Goal: Information Seeking & Learning: Check status

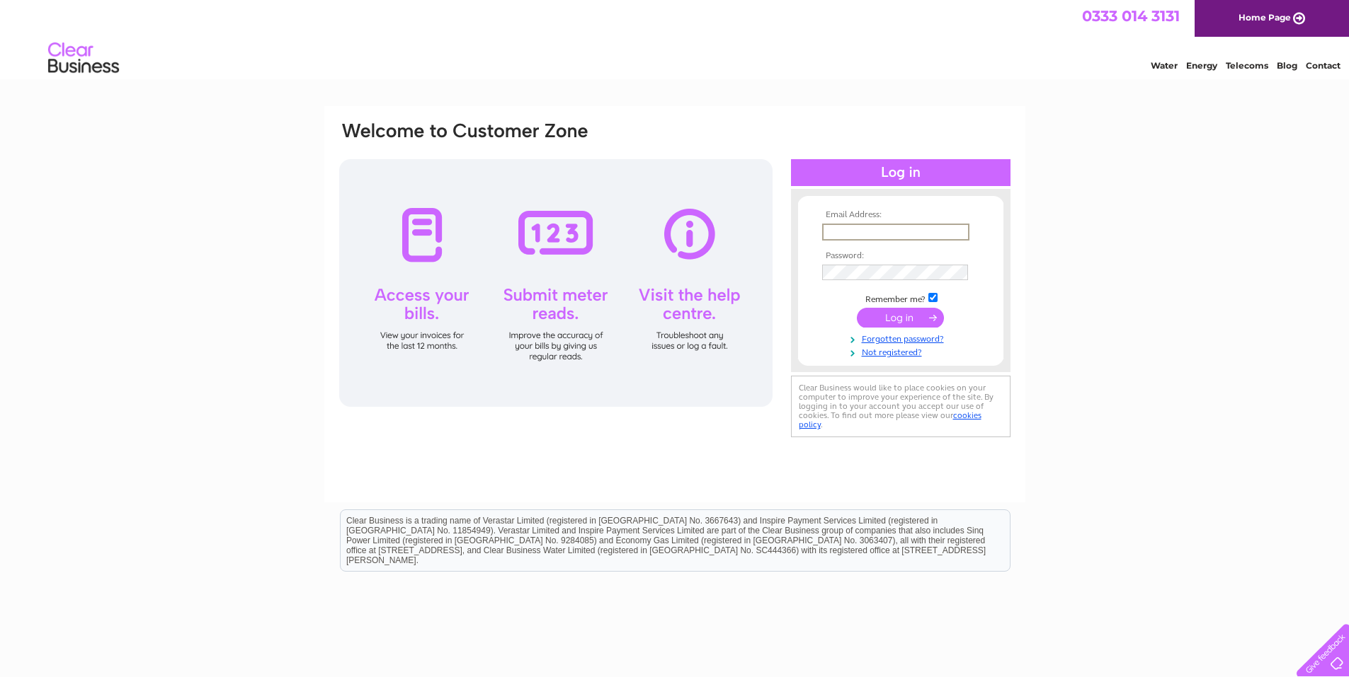
click at [844, 224] on input "text" at bounding box center [895, 232] width 147 height 17
type input "michael.blissett@btinternet.com"
click at [857, 308] on input "submit" at bounding box center [900, 318] width 87 height 20
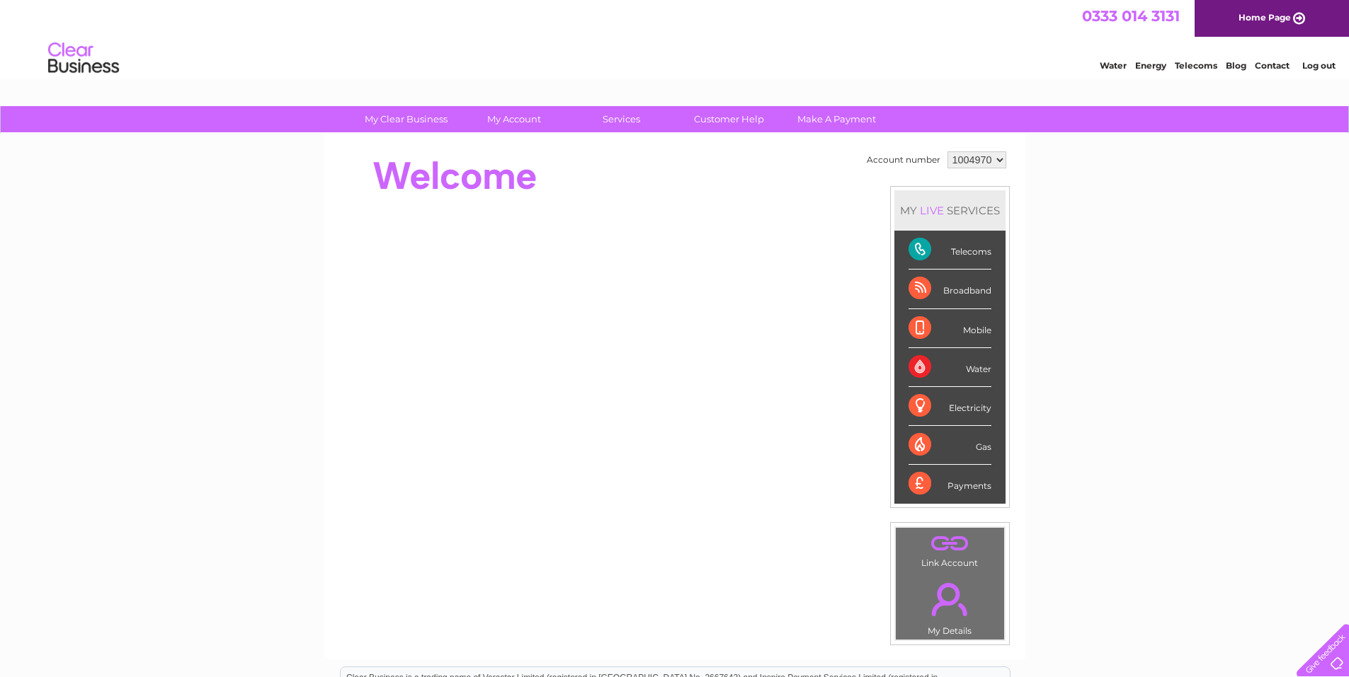
scroll to position [71, 0]
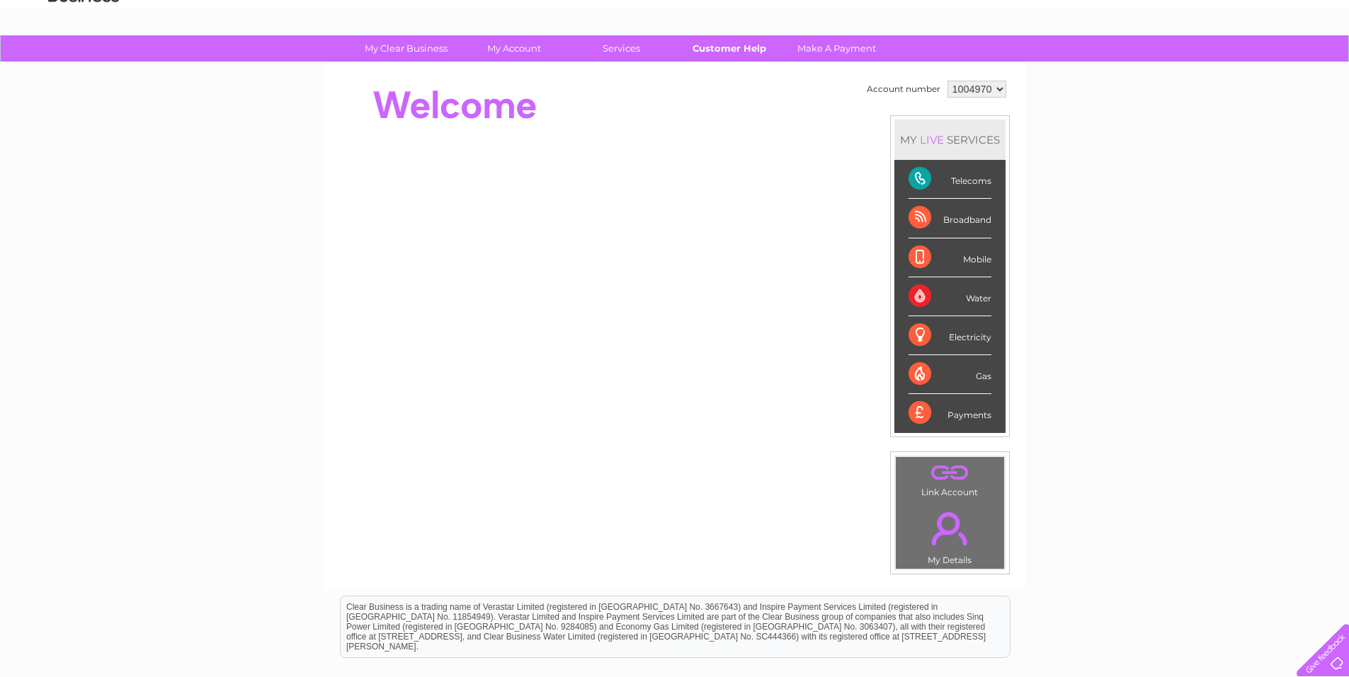
click at [733, 45] on link "Customer Help" at bounding box center [728, 48] width 117 height 26
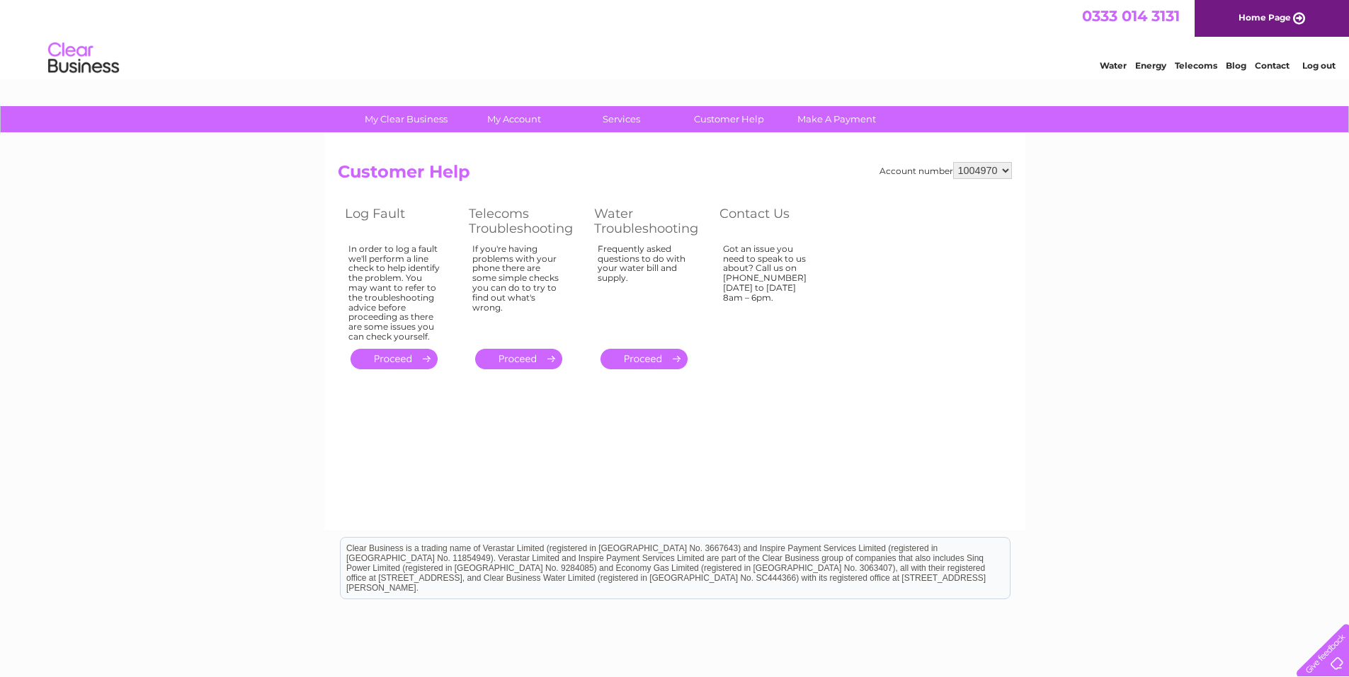
click at [527, 354] on link "." at bounding box center [518, 359] width 87 height 21
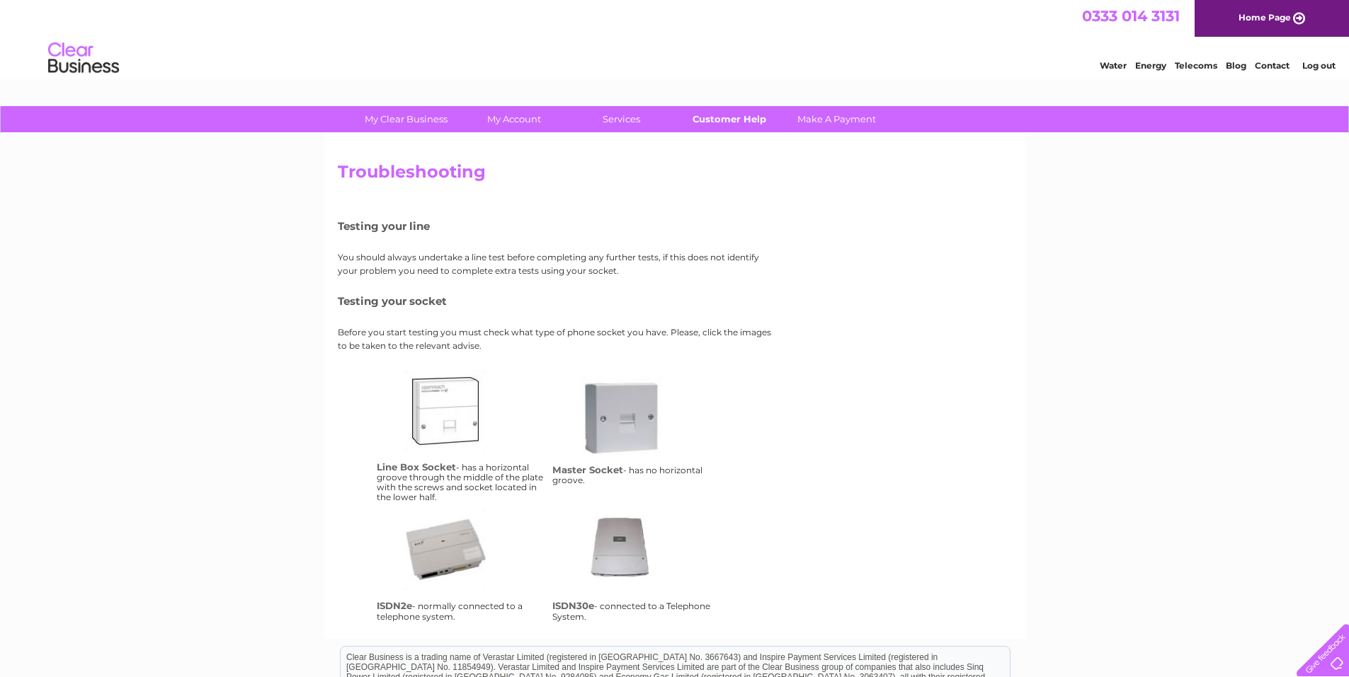
click at [728, 116] on link "Customer Help" at bounding box center [728, 119] width 117 height 26
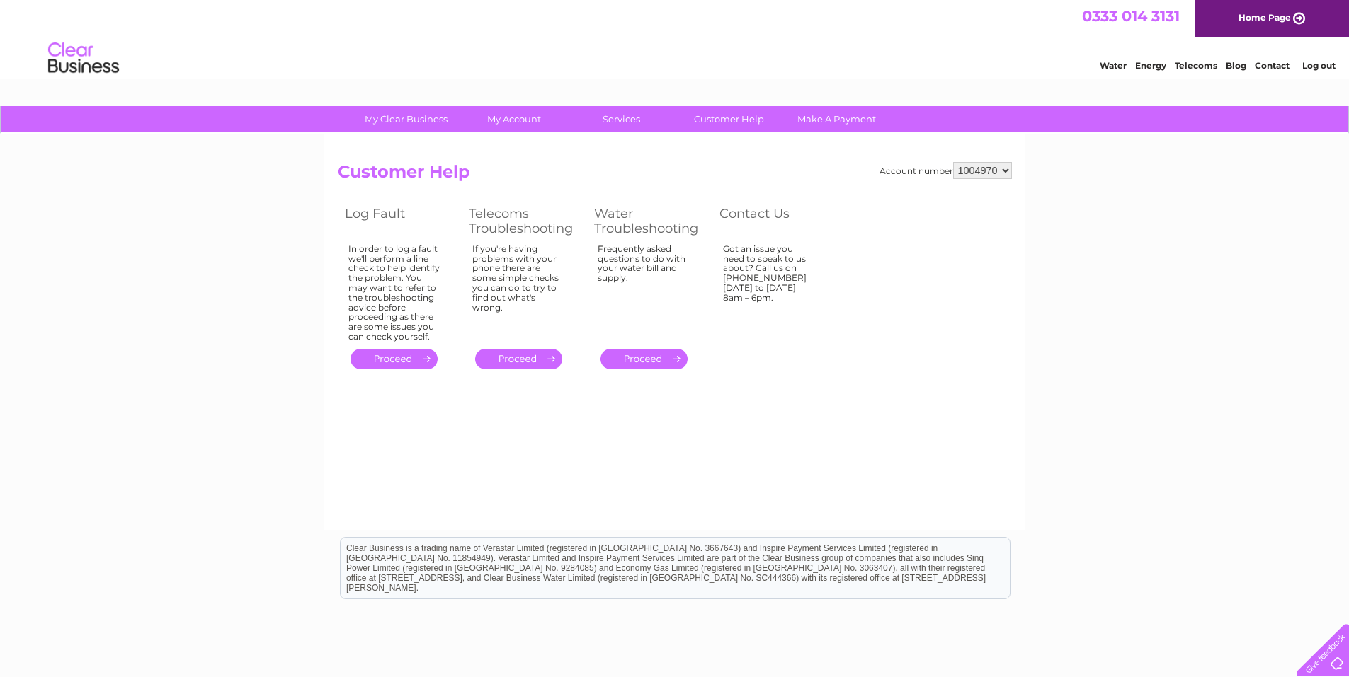
click at [522, 353] on link "." at bounding box center [518, 359] width 87 height 21
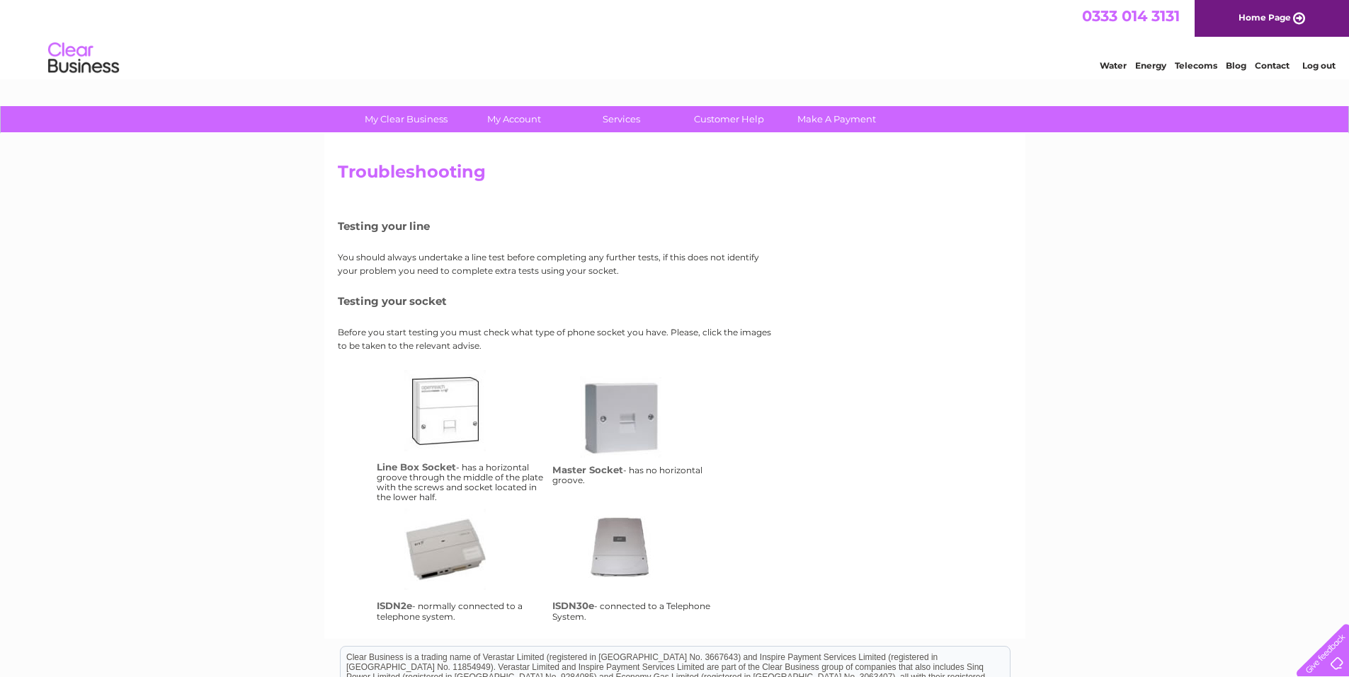
click at [462, 430] on link "lbs" at bounding box center [460, 426] width 113 height 113
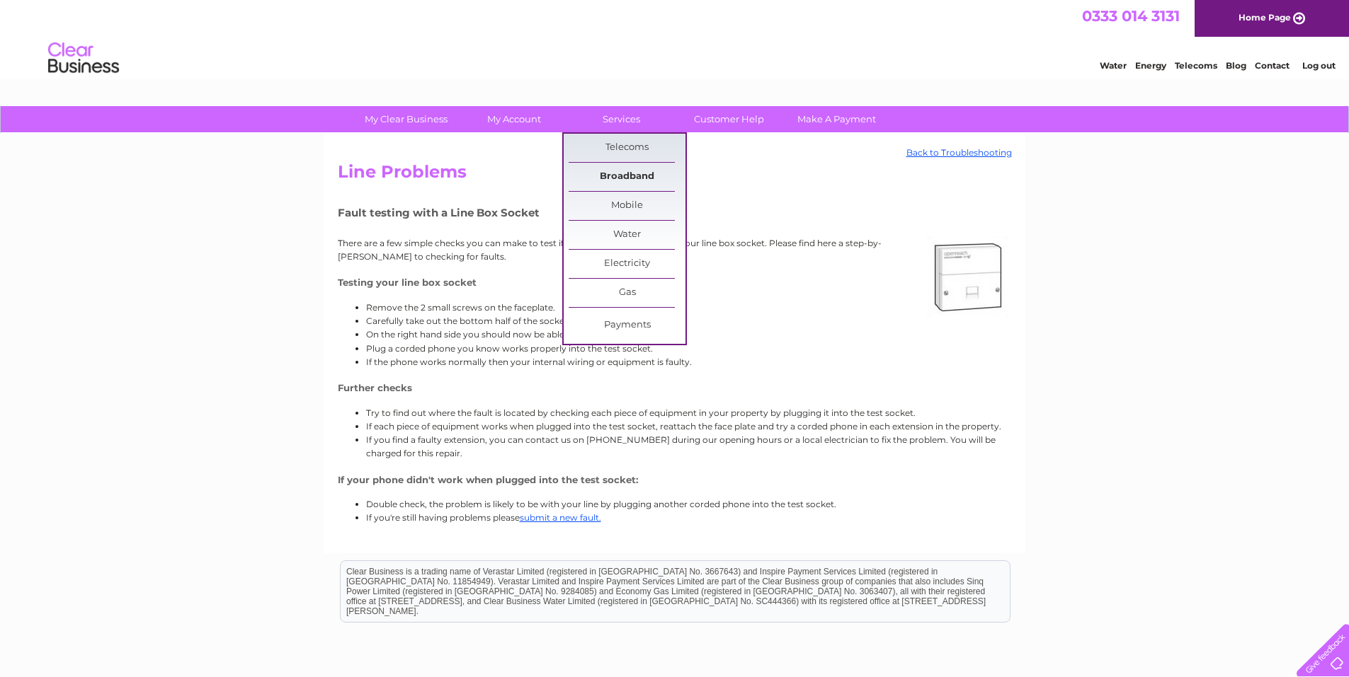
click at [630, 176] on link "Broadband" at bounding box center [626, 177] width 117 height 28
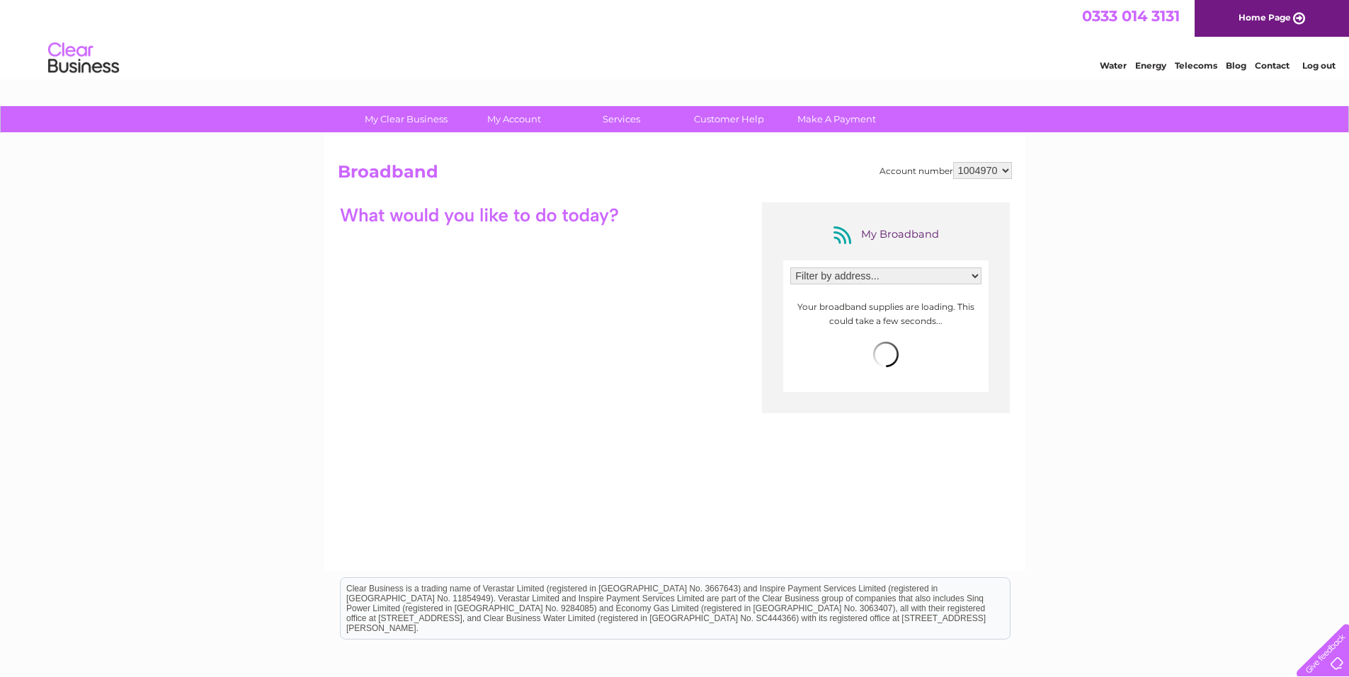
click at [826, 279] on select "Filter by address... [STREET_ADDRESS][PERSON_NAME]" at bounding box center [885, 276] width 191 height 17
select select "1725520"
click at [790, 268] on select "Filter by address... 14 Durnford Close, Canterbury, Kent, CT2 7RY" at bounding box center [885, 276] width 191 height 17
click at [954, 299] on span "more info" at bounding box center [954, 300] width 45 height 11
click at [953, 302] on span "more info" at bounding box center [954, 300] width 45 height 11
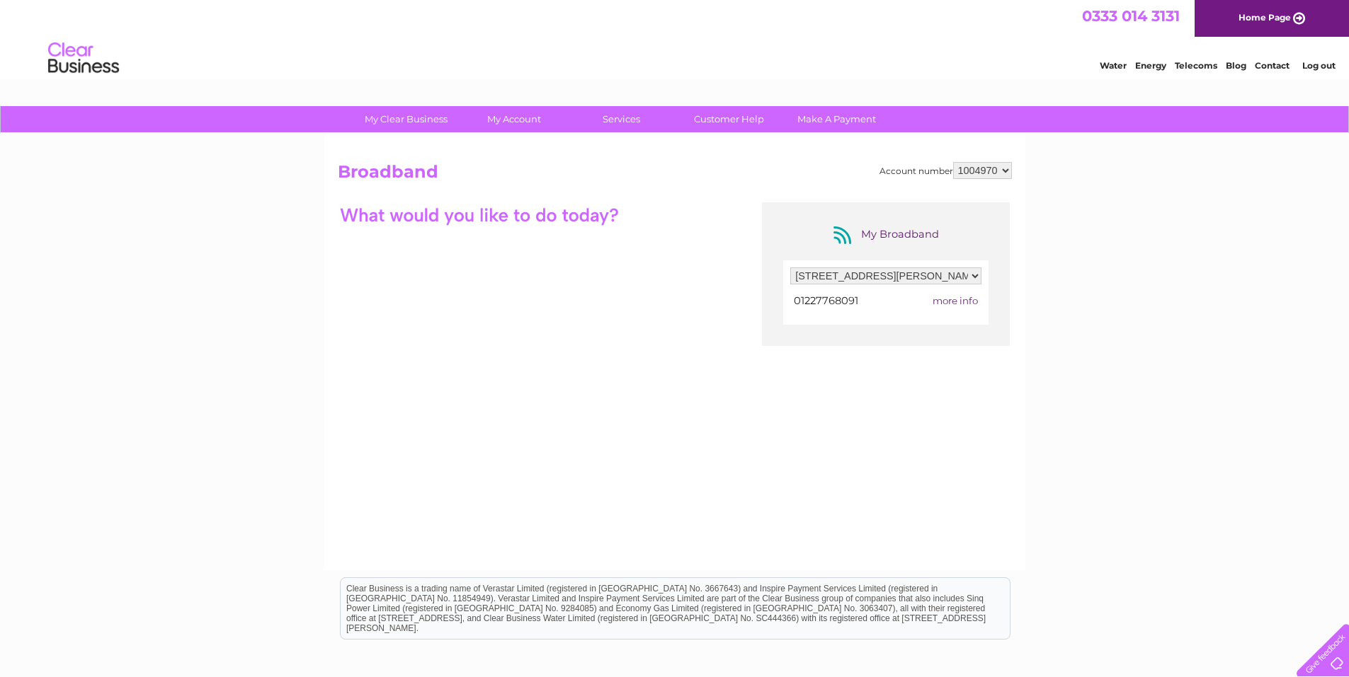
click at [871, 297] on td "01227768091" at bounding box center [845, 301] width 110 height 19
click at [731, 121] on link "Customer Help" at bounding box center [728, 119] width 117 height 26
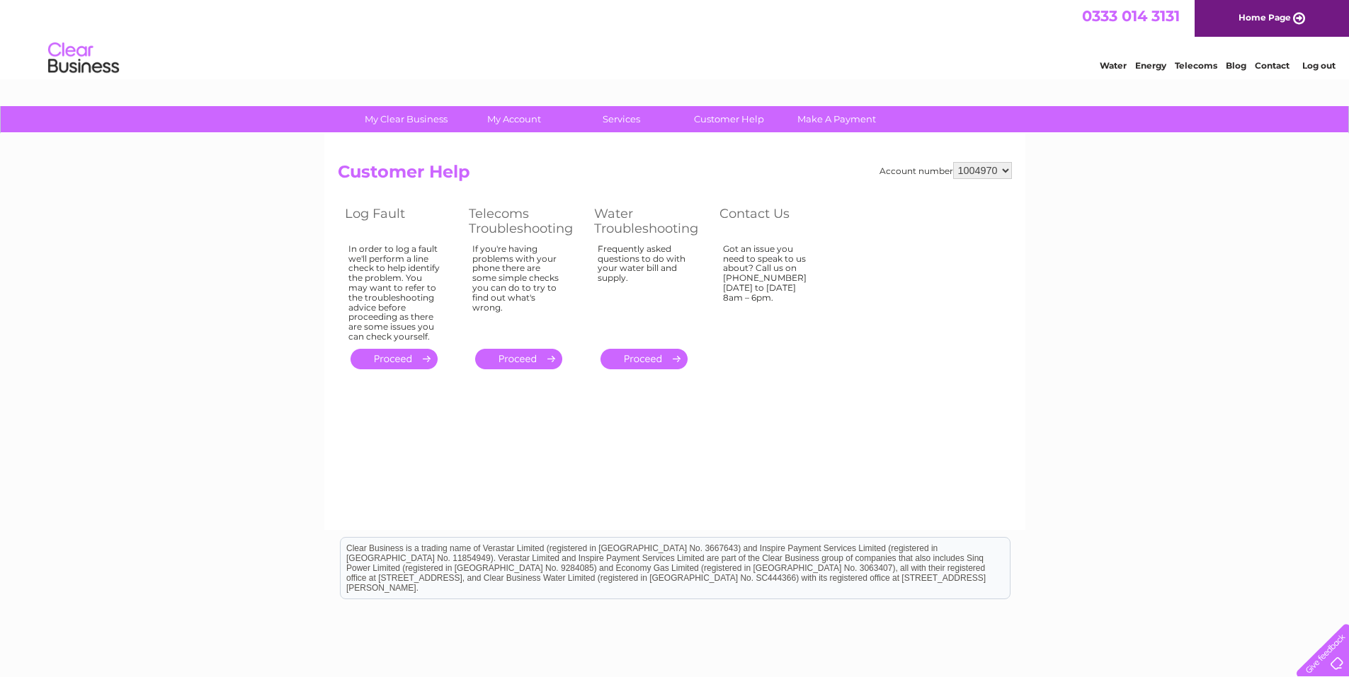
click at [398, 357] on link "." at bounding box center [393, 359] width 87 height 21
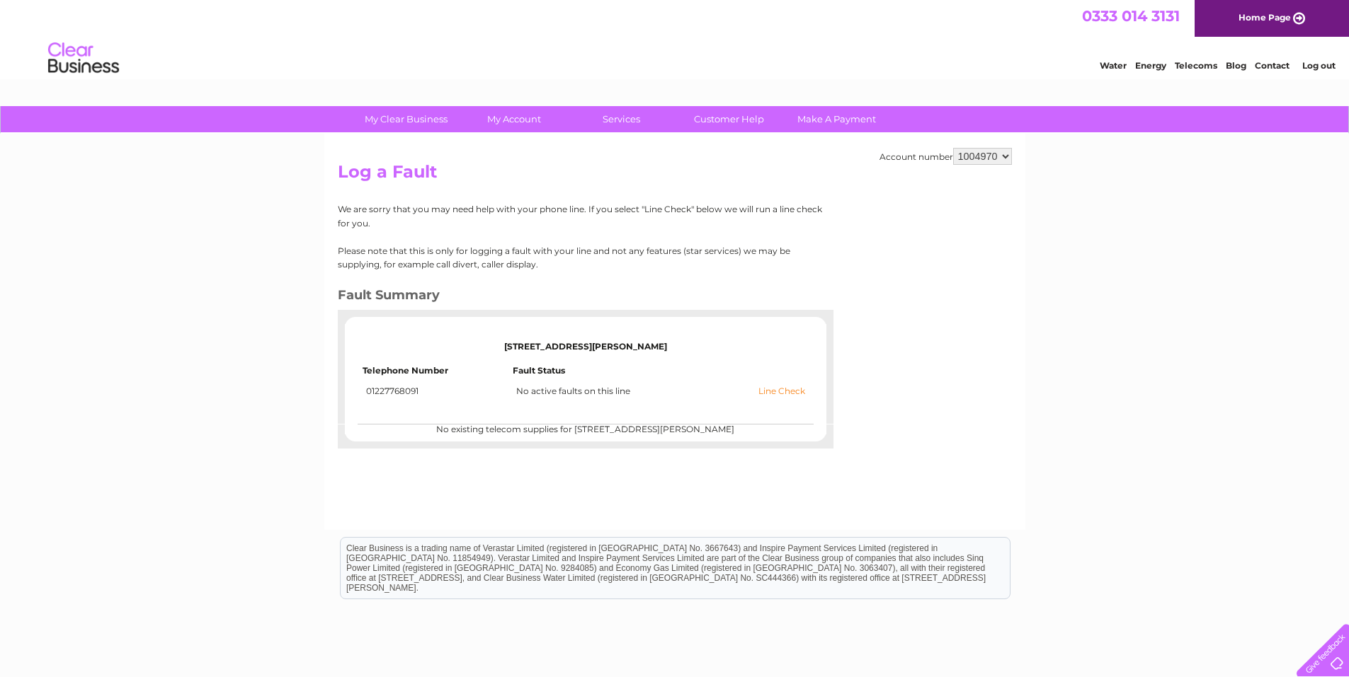
click at [769, 392] on link "Line Check" at bounding box center [781, 392] width 47 height 10
click at [764, 390] on link "Line Check" at bounding box center [781, 392] width 47 height 10
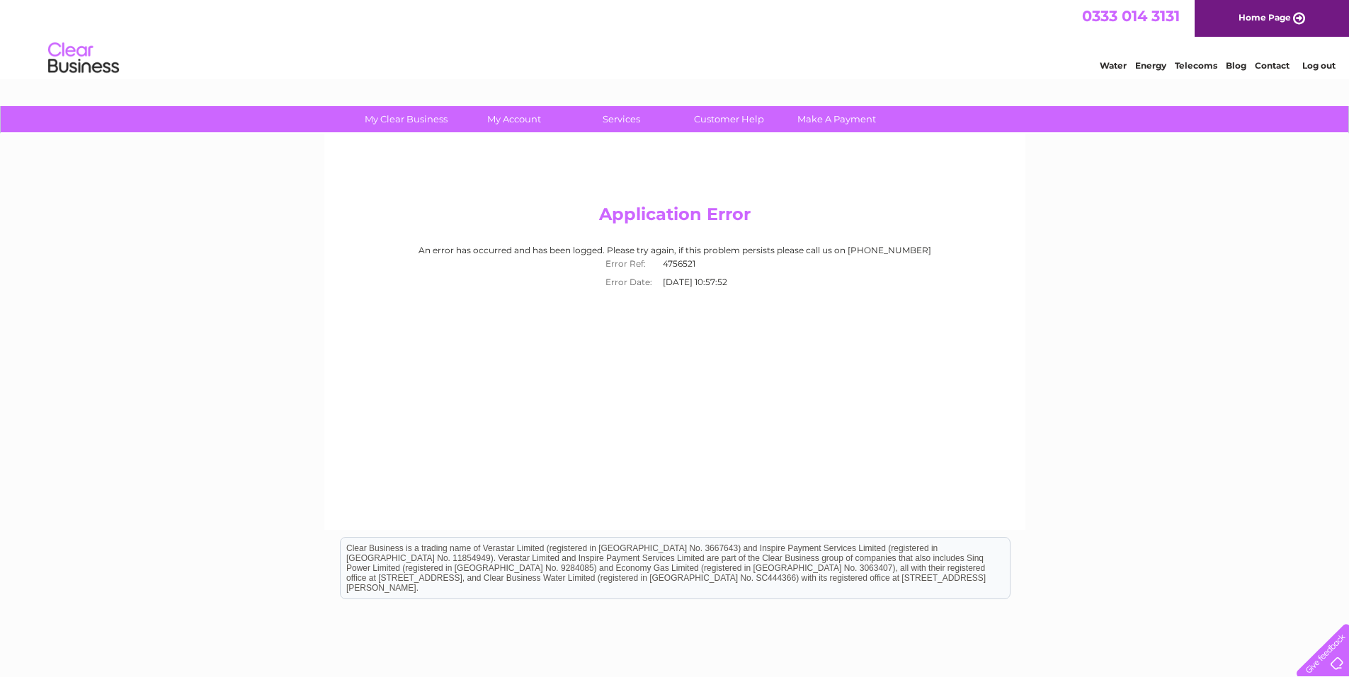
click at [1333, 650] on div at bounding box center [1320, 648] width 58 height 58
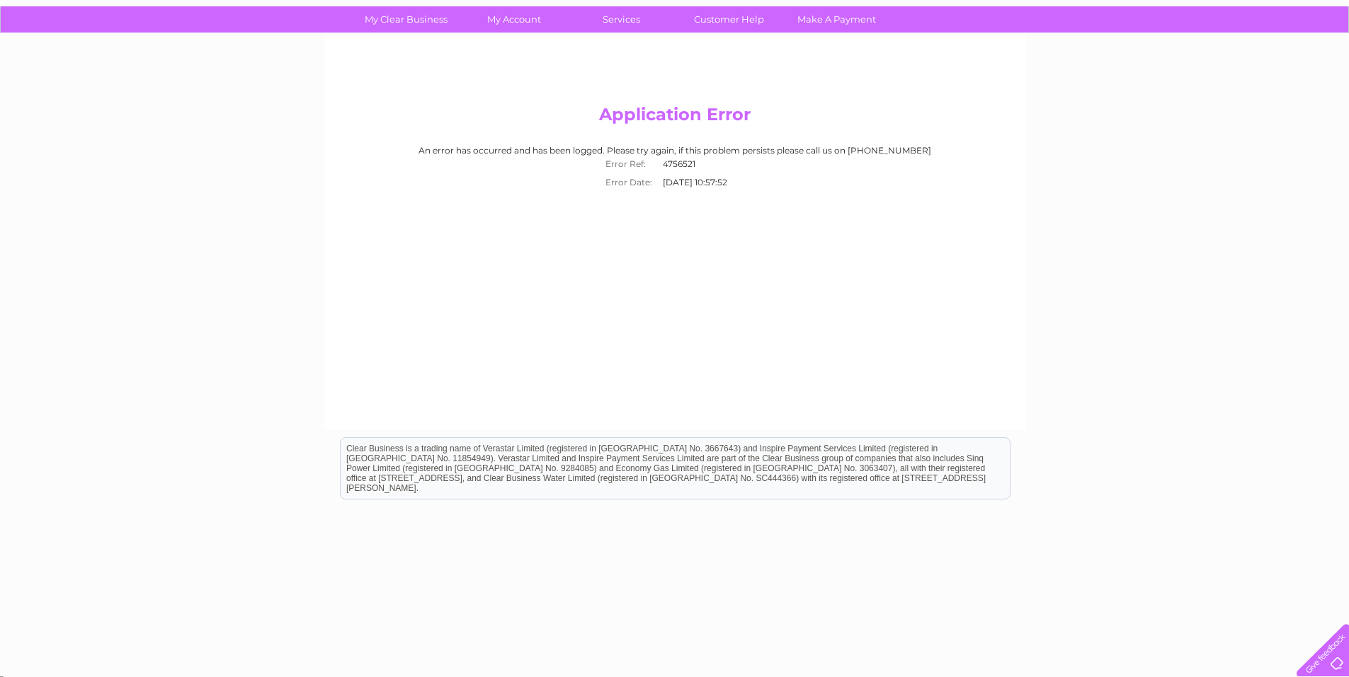
scroll to position [105, 0]
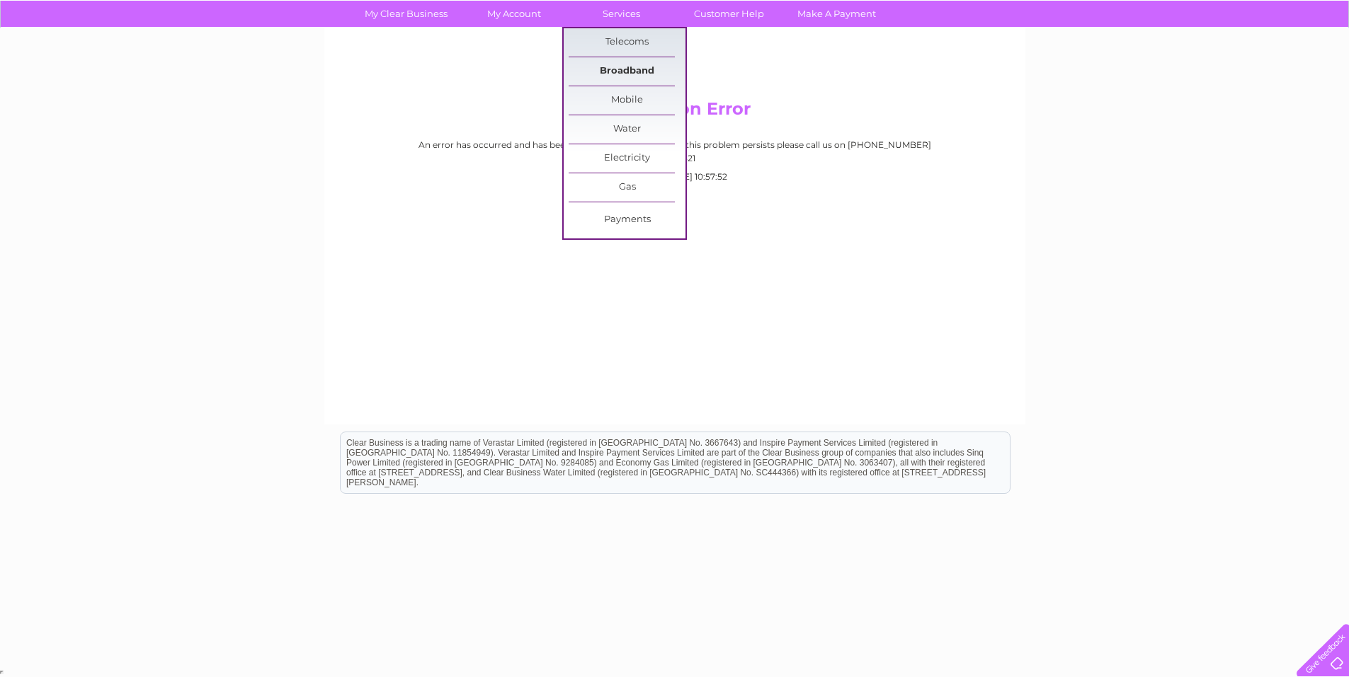
click at [626, 64] on link "Broadband" at bounding box center [626, 71] width 117 height 28
click at [623, 65] on link "Broadband" at bounding box center [626, 71] width 117 height 28
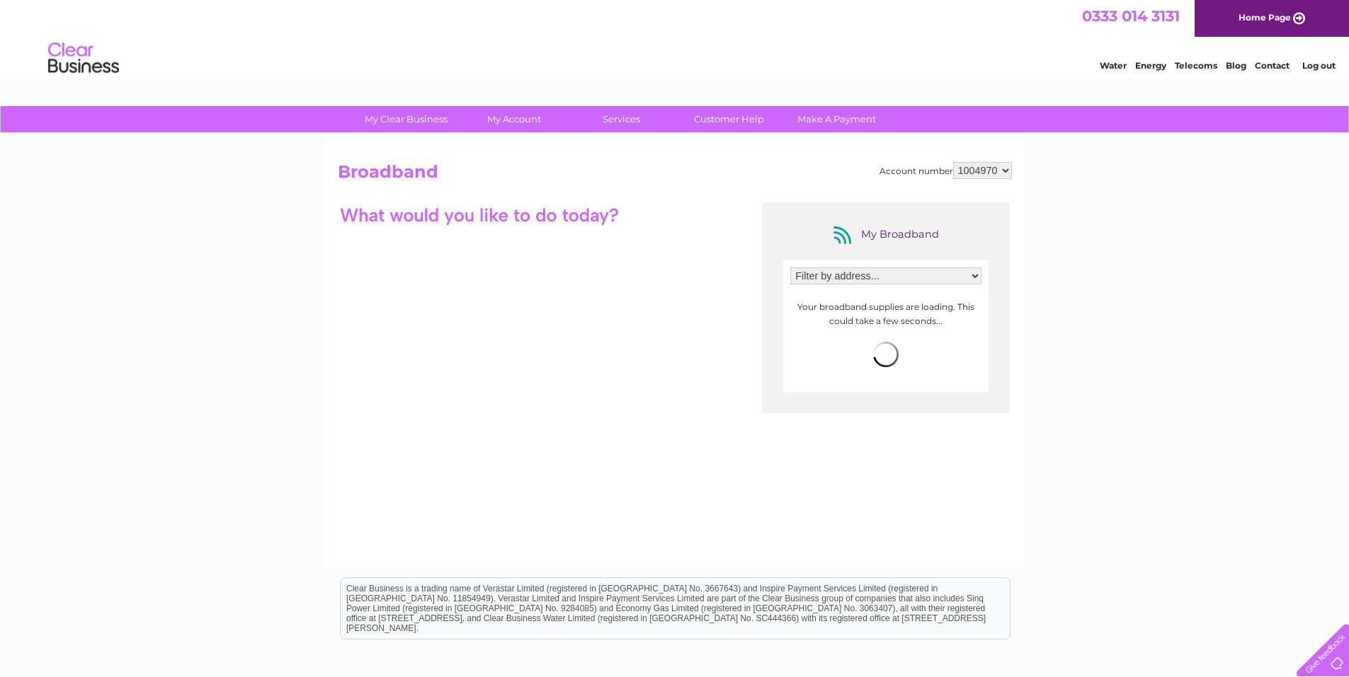
click at [857, 275] on select "Filter by address... [STREET_ADDRESS][PERSON_NAME]" at bounding box center [885, 276] width 191 height 17
select select "1725520"
click at [790, 268] on select "Filter by address... [STREET_ADDRESS][PERSON_NAME]" at bounding box center [885, 276] width 191 height 17
click at [970, 298] on span "more info" at bounding box center [954, 300] width 45 height 11
click at [962, 300] on span "more info" at bounding box center [954, 300] width 45 height 11
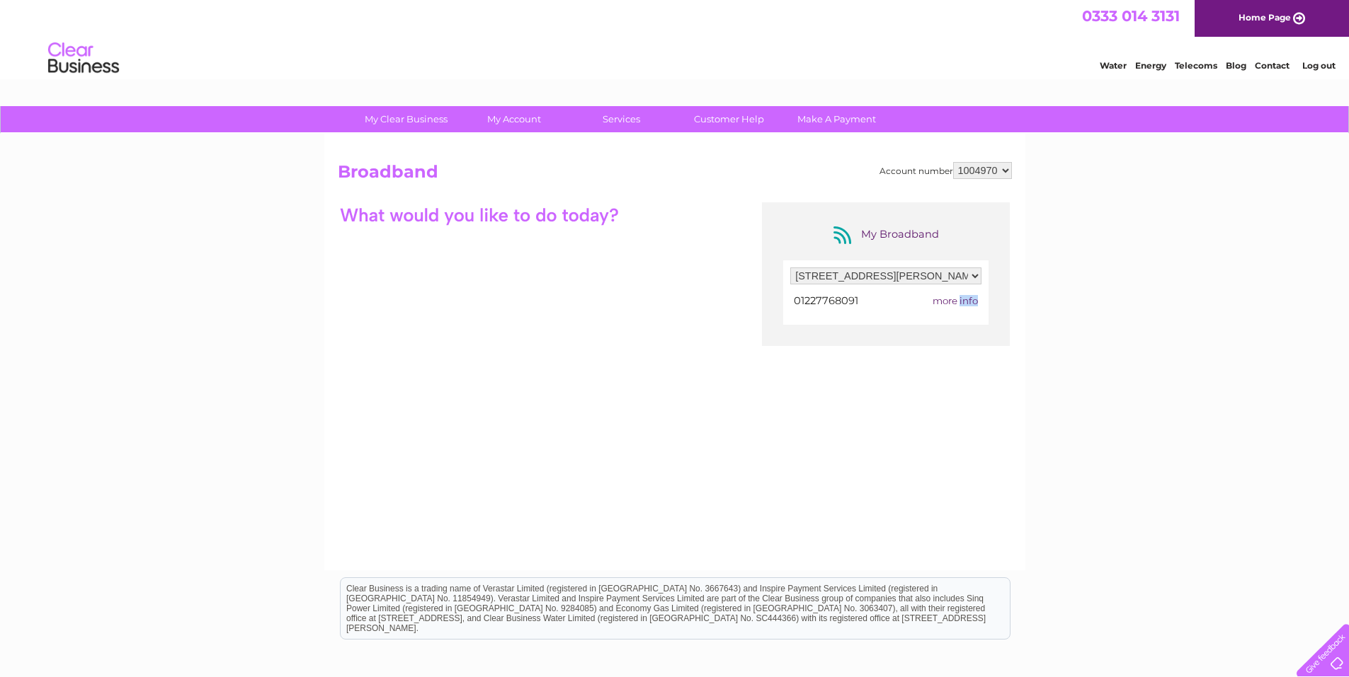
click at [962, 300] on span "more info" at bounding box center [954, 300] width 45 height 11
click at [944, 301] on span "more info" at bounding box center [954, 300] width 45 height 11
click at [1190, 67] on link "Telecoms" at bounding box center [1195, 65] width 42 height 11
